Goal: Task Accomplishment & Management: Manage account settings

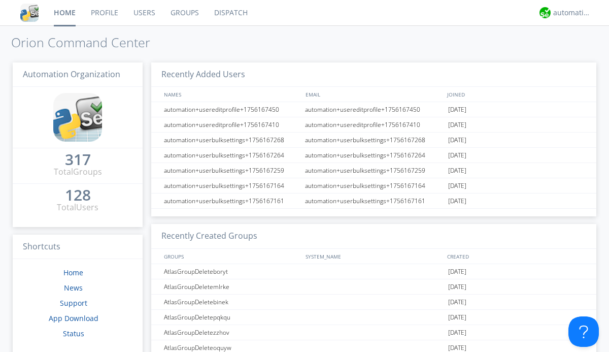
click at [184, 13] on link "Groups" at bounding box center [185, 12] width 44 height 25
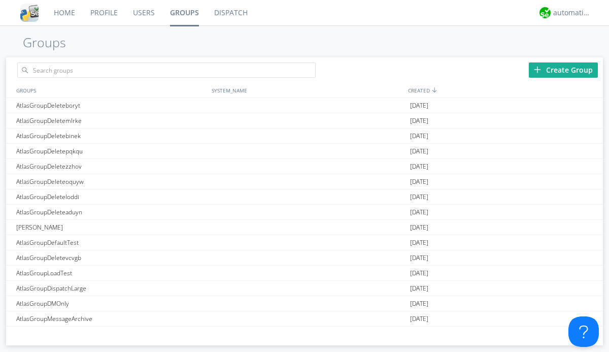
click at [184, 13] on link "Groups" at bounding box center [184, 12] width 44 height 25
click at [563, 70] on div "Create Group" at bounding box center [563, 69] width 69 height 15
click at [184, 13] on link "Groups" at bounding box center [184, 12] width 44 height 25
type input "AtlasGroupDeleteloyhf"
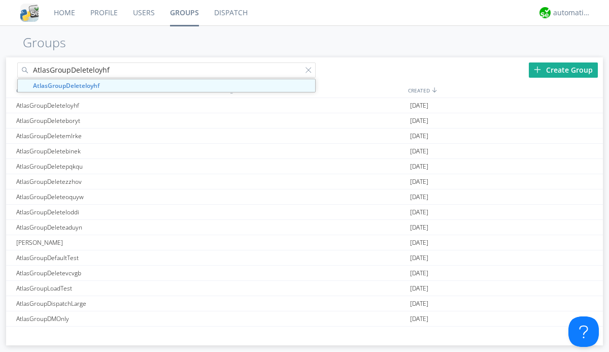
click at [143, 13] on link "Users" at bounding box center [143, 12] width 37 height 25
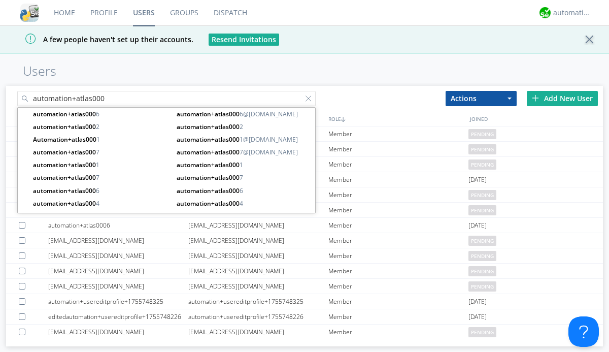
type input "automation+atlas000"
